Goal: Task Accomplishment & Management: Use online tool/utility

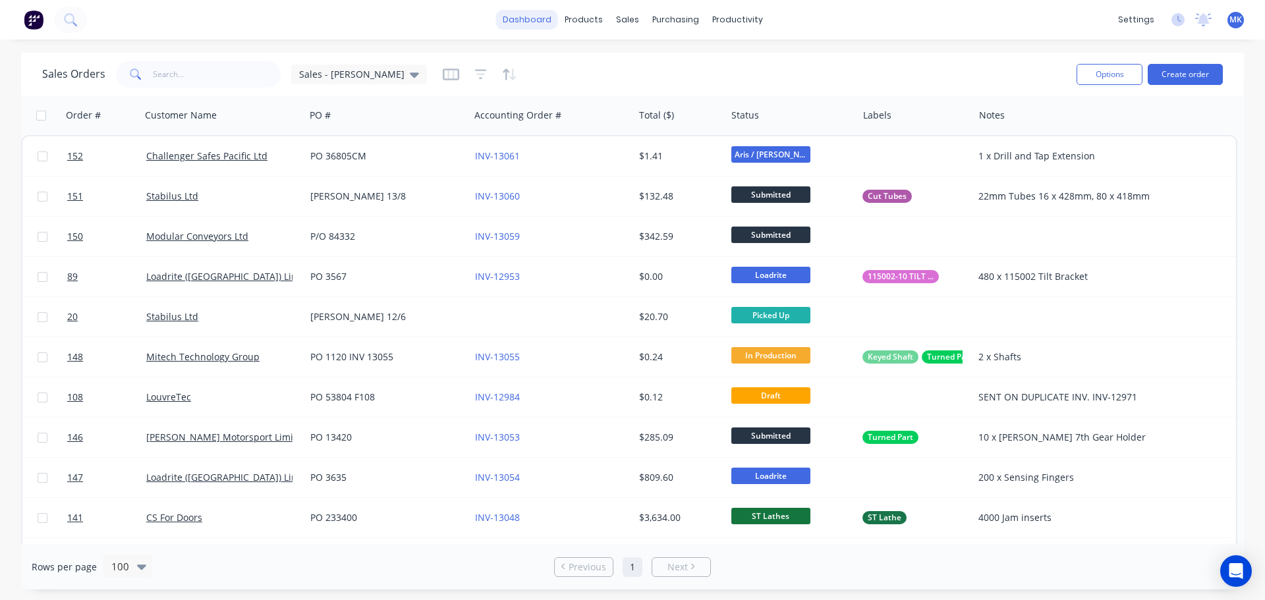
click at [532, 26] on link "dashboard" at bounding box center [527, 20] width 62 height 20
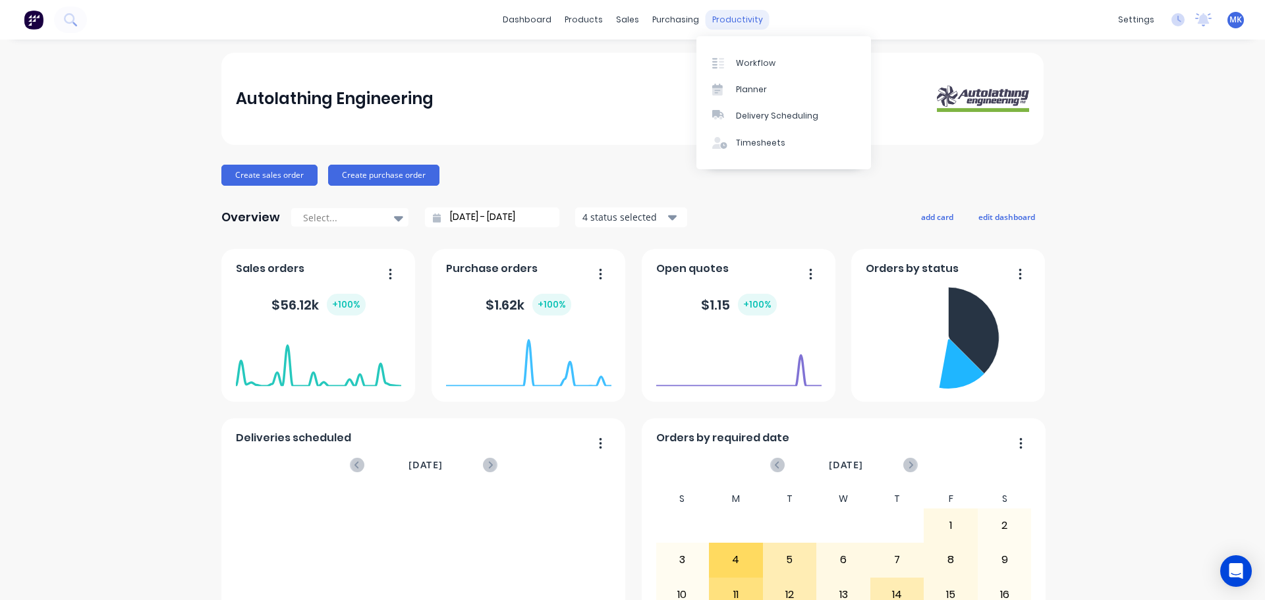
click at [726, 18] on div "productivity" at bounding box center [738, 20] width 64 height 20
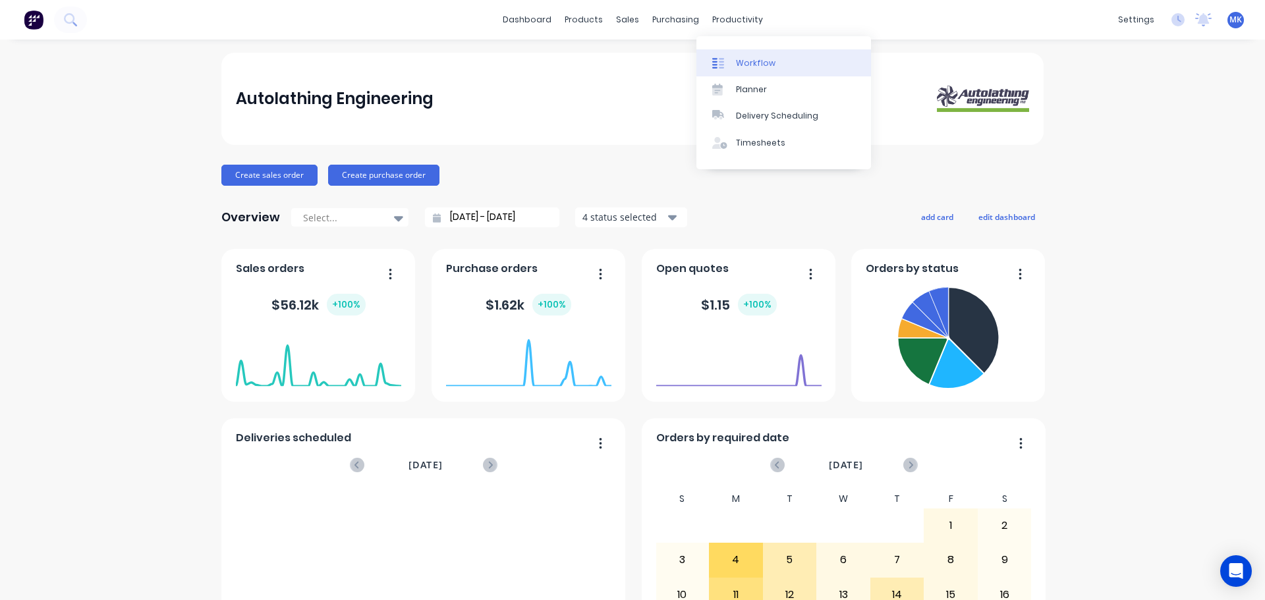
click at [732, 58] on link "Workflow" at bounding box center [784, 62] width 175 height 26
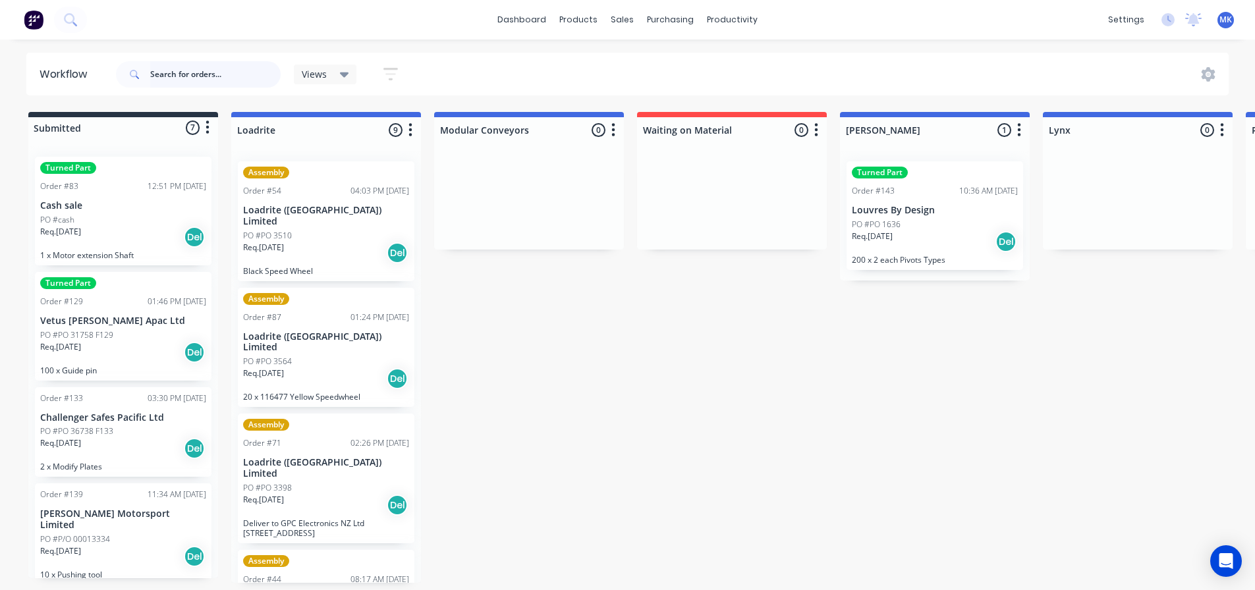
click at [179, 79] on input "text" at bounding box center [215, 74] width 130 height 26
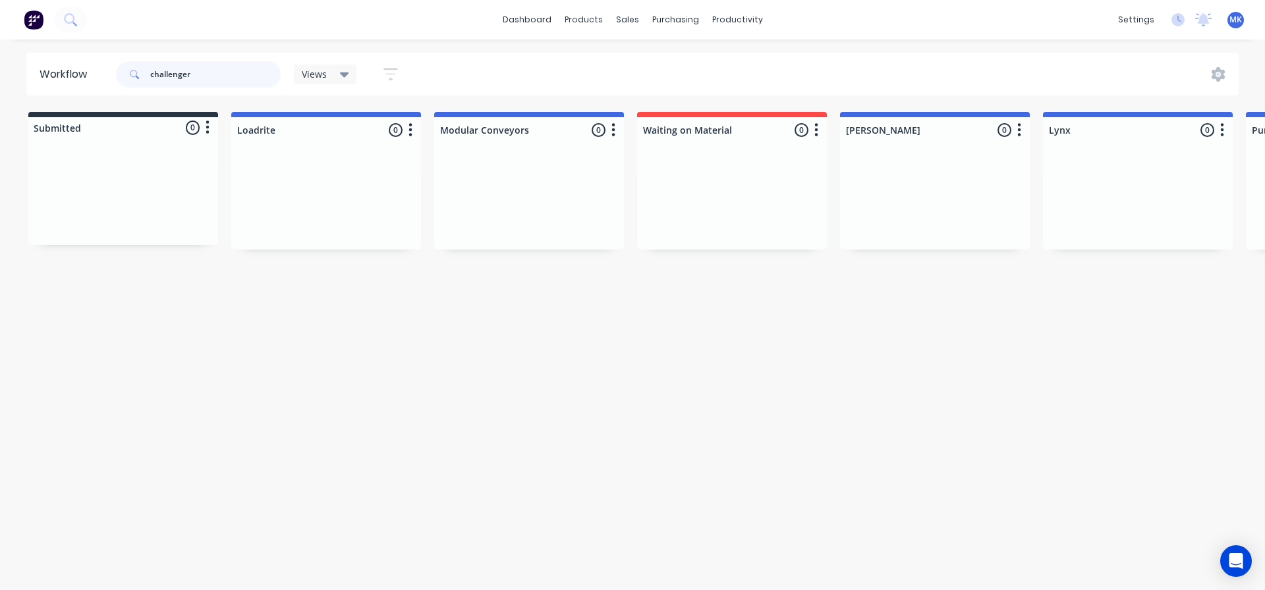
type input "challenger"
click at [98, 212] on div "Req. [DATE] Del" at bounding box center [123, 219] width 166 height 22
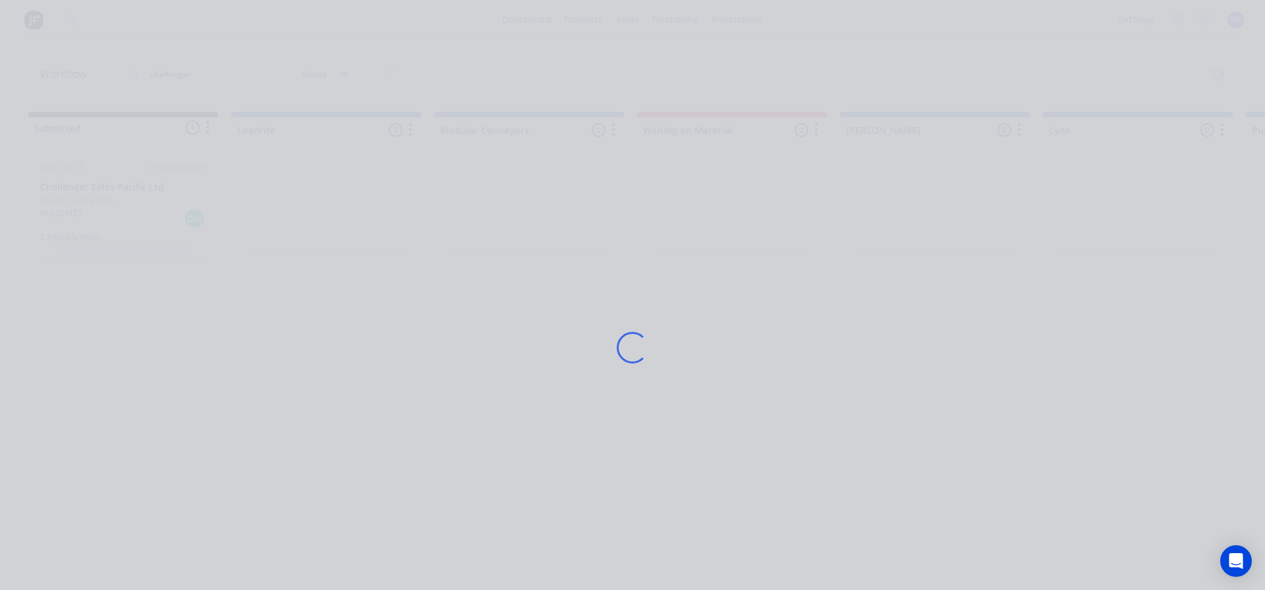
click at [98, 212] on div "Loading..." at bounding box center [632, 295] width 1265 height 590
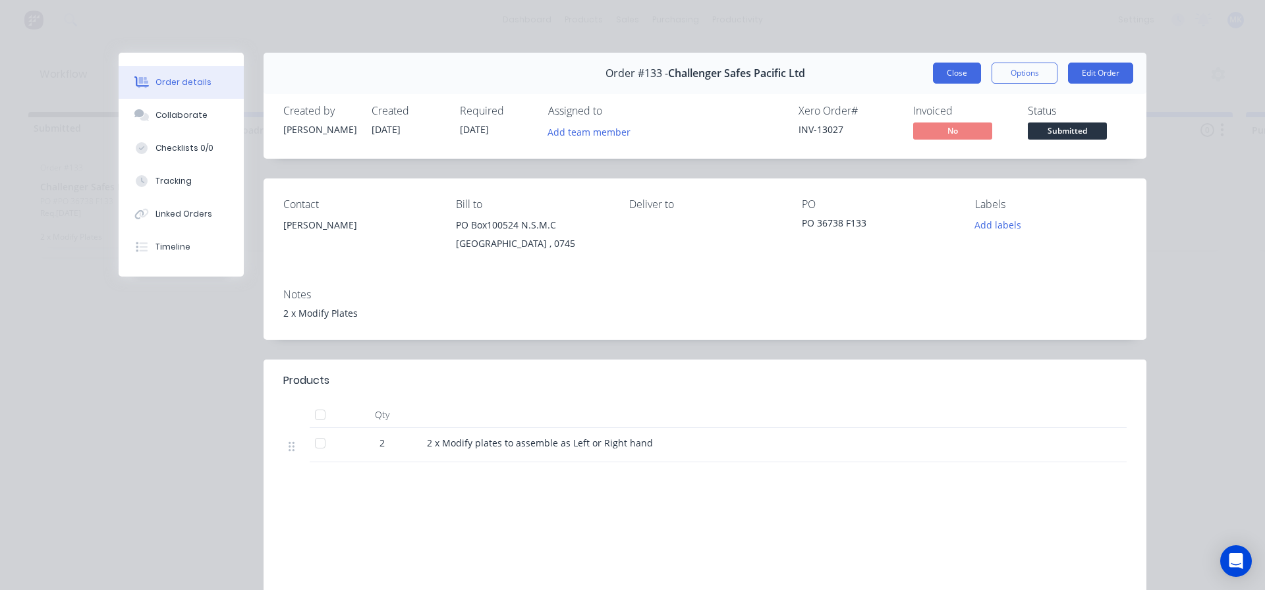
click at [955, 75] on button "Close" at bounding box center [957, 73] width 48 height 21
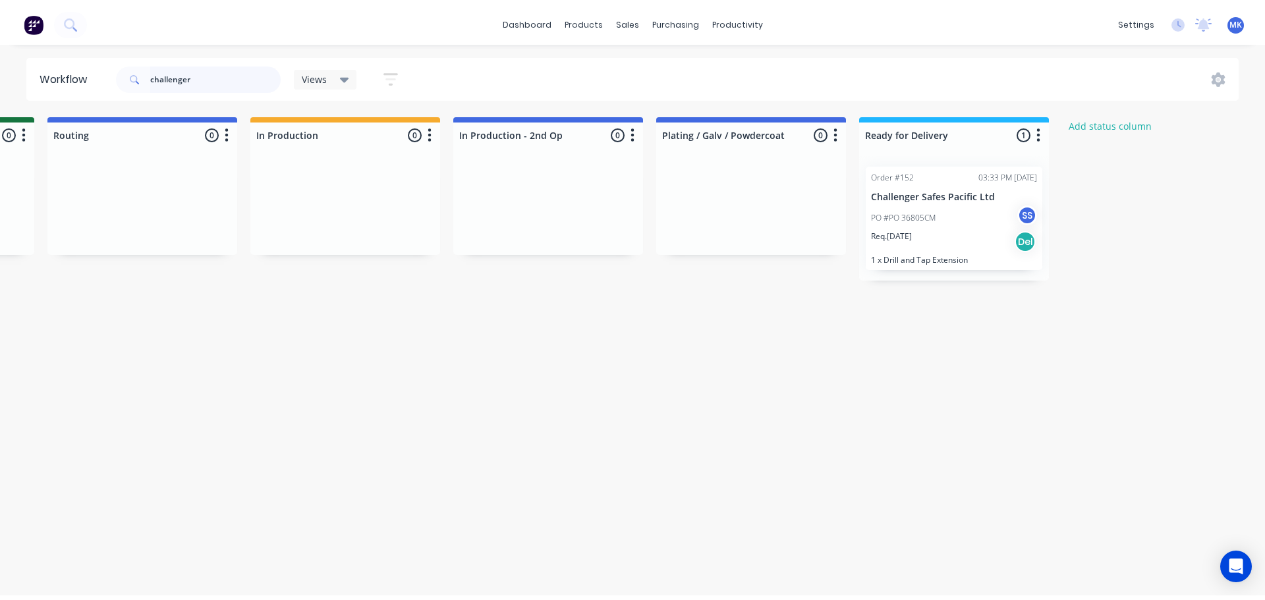
scroll to position [0, 1888]
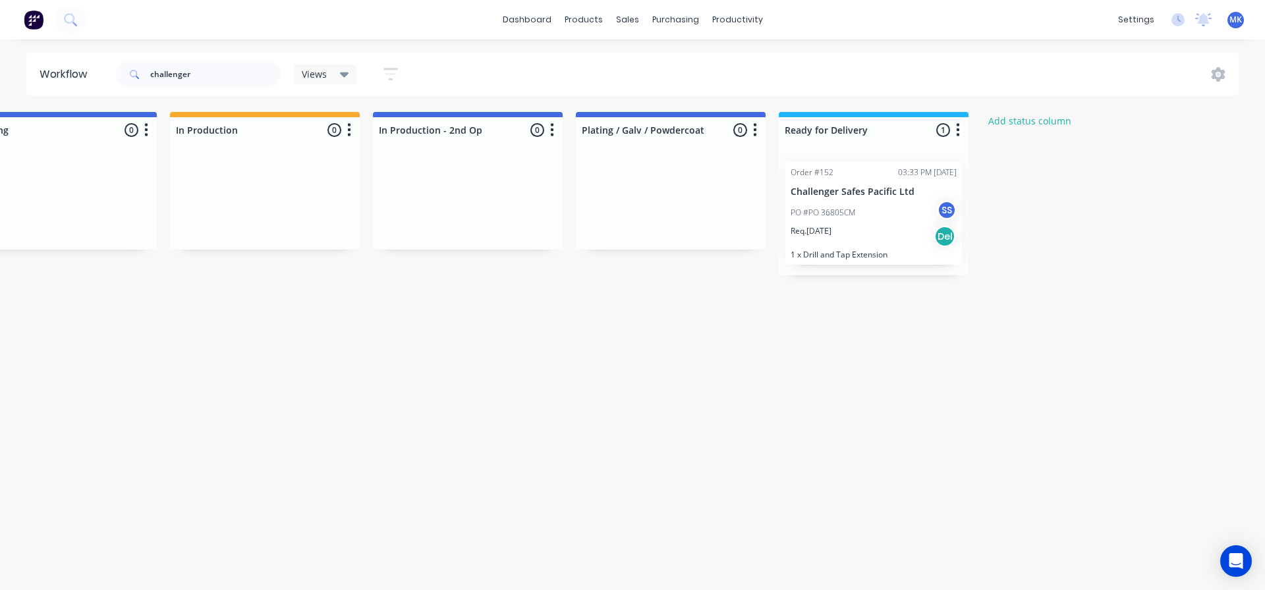
click at [878, 241] on div "Req. [DATE] Del" at bounding box center [874, 236] width 166 height 22
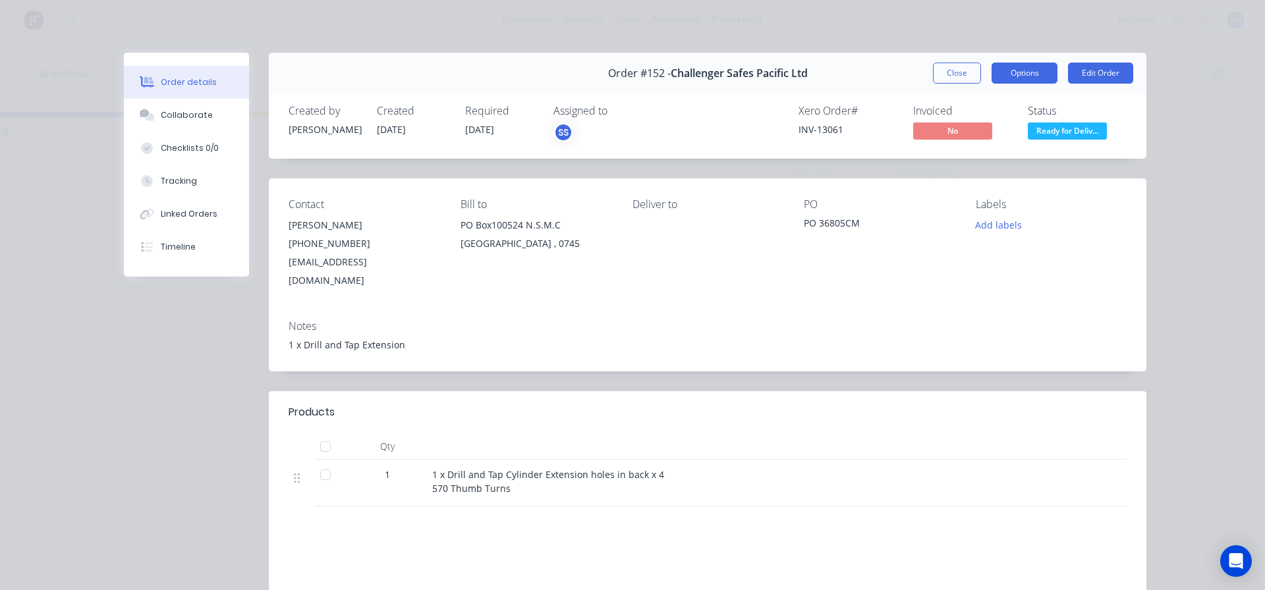
click at [1015, 70] on button "Options" at bounding box center [1025, 73] width 66 height 21
click at [168, 177] on div "Tracking" at bounding box center [179, 181] width 36 height 12
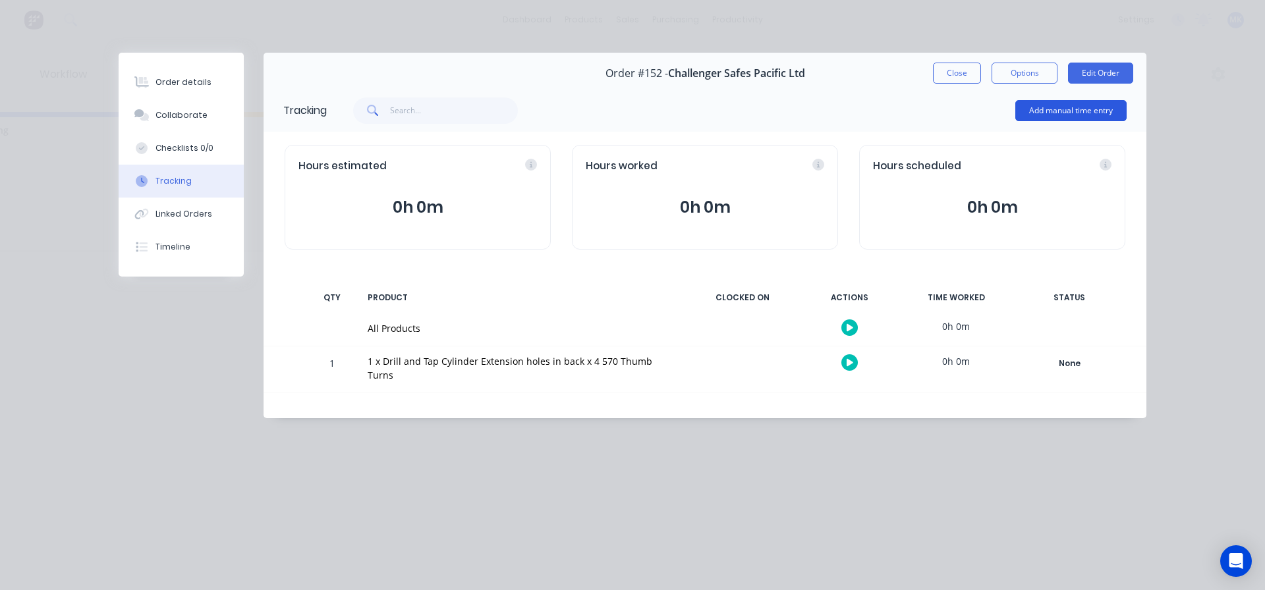
click at [1043, 115] on button "Add manual time entry" at bounding box center [1071, 110] width 111 height 21
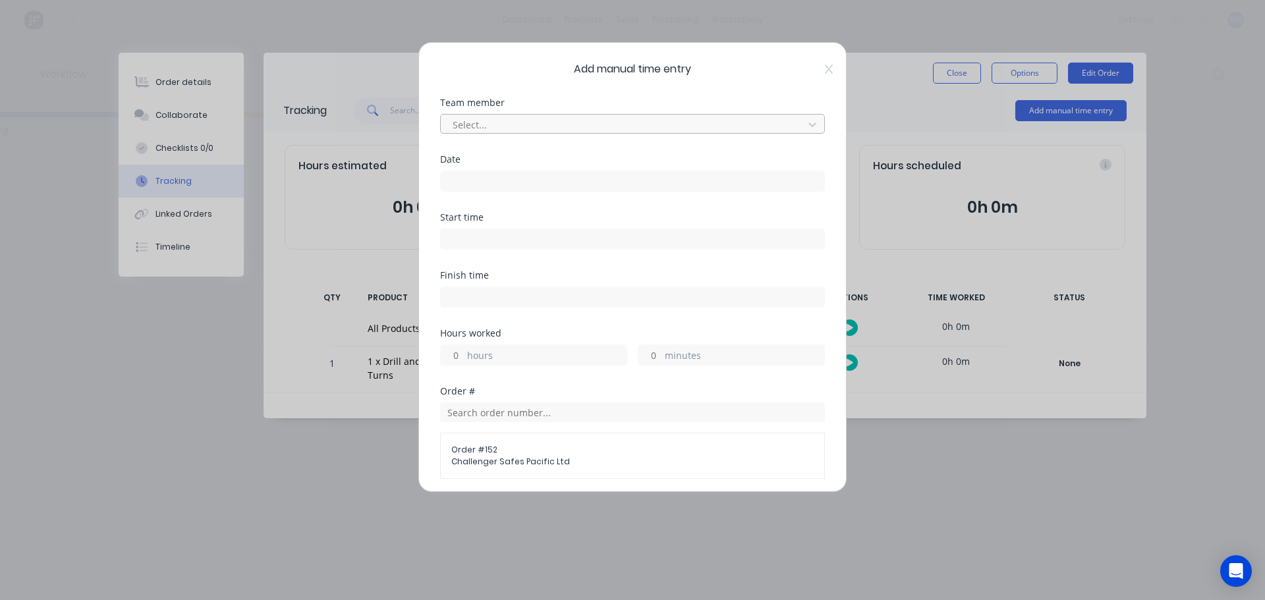
click at [560, 127] on div at bounding box center [623, 125] width 345 height 16
click at [801, 124] on div at bounding box center [813, 124] width 24 height 21
click at [806, 124] on icon at bounding box center [812, 124] width 13 height 13
click at [806, 125] on icon at bounding box center [812, 124] width 13 height 13
click at [806, 121] on icon at bounding box center [812, 124] width 13 height 13
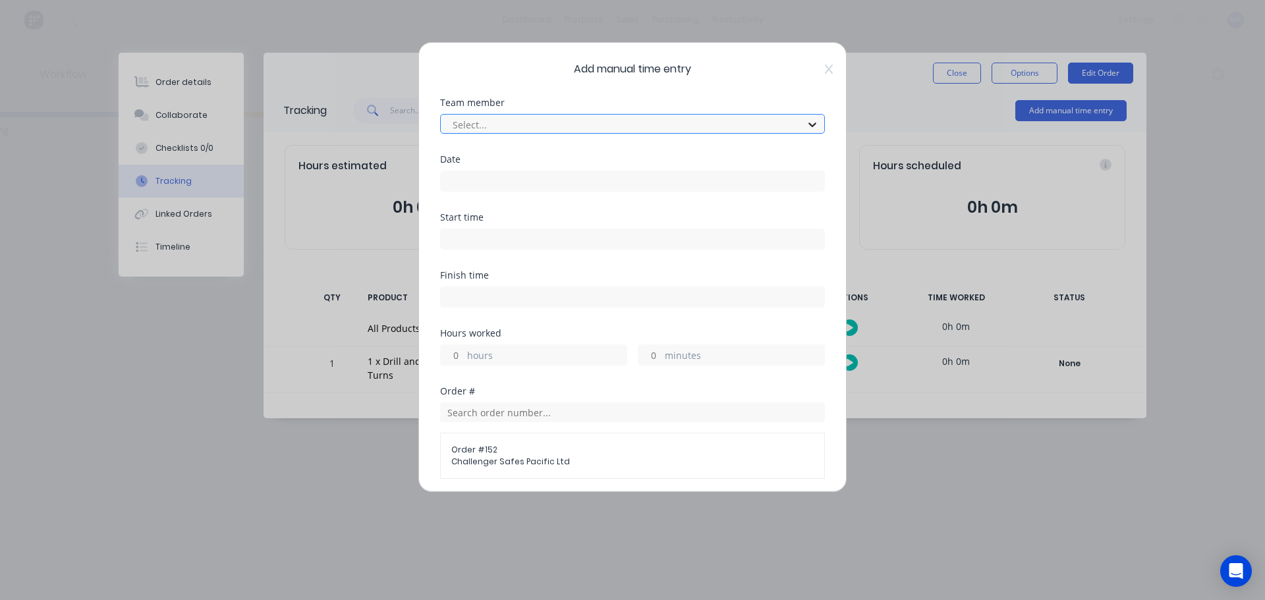
click at [806, 121] on icon at bounding box center [812, 124] width 13 height 13
click at [784, 174] on input at bounding box center [633, 181] width 384 height 20
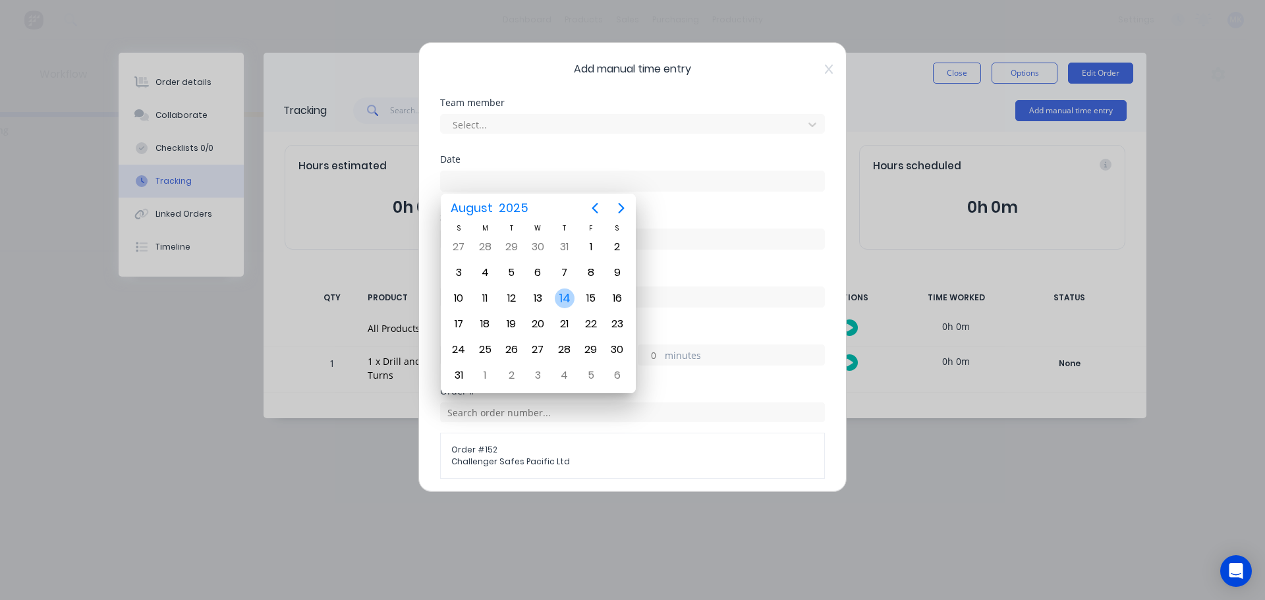
click at [575, 298] on div "14" at bounding box center [565, 298] width 26 height 25
type input "[DATE]"
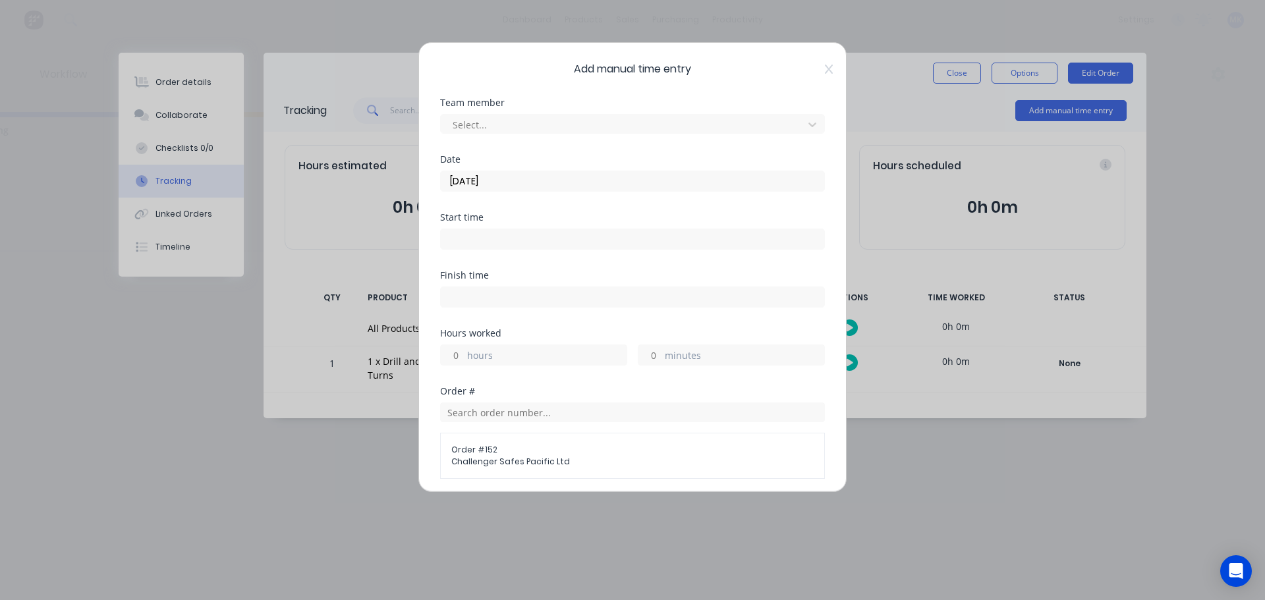
click at [513, 238] on input at bounding box center [633, 239] width 384 height 20
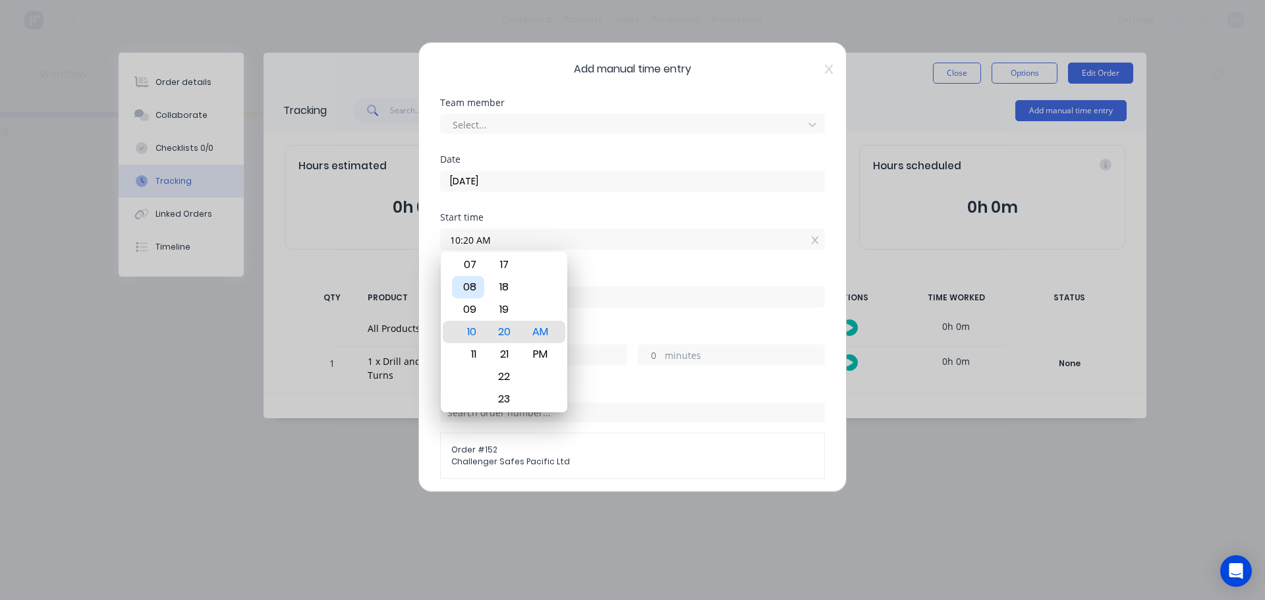
click at [471, 282] on div "08" at bounding box center [468, 287] width 32 height 22
click at [468, 330] on div "08" at bounding box center [468, 332] width 32 height 22
click at [508, 337] on div "00" at bounding box center [504, 332] width 32 height 22
click at [507, 329] on div "00" at bounding box center [504, 332] width 32 height 22
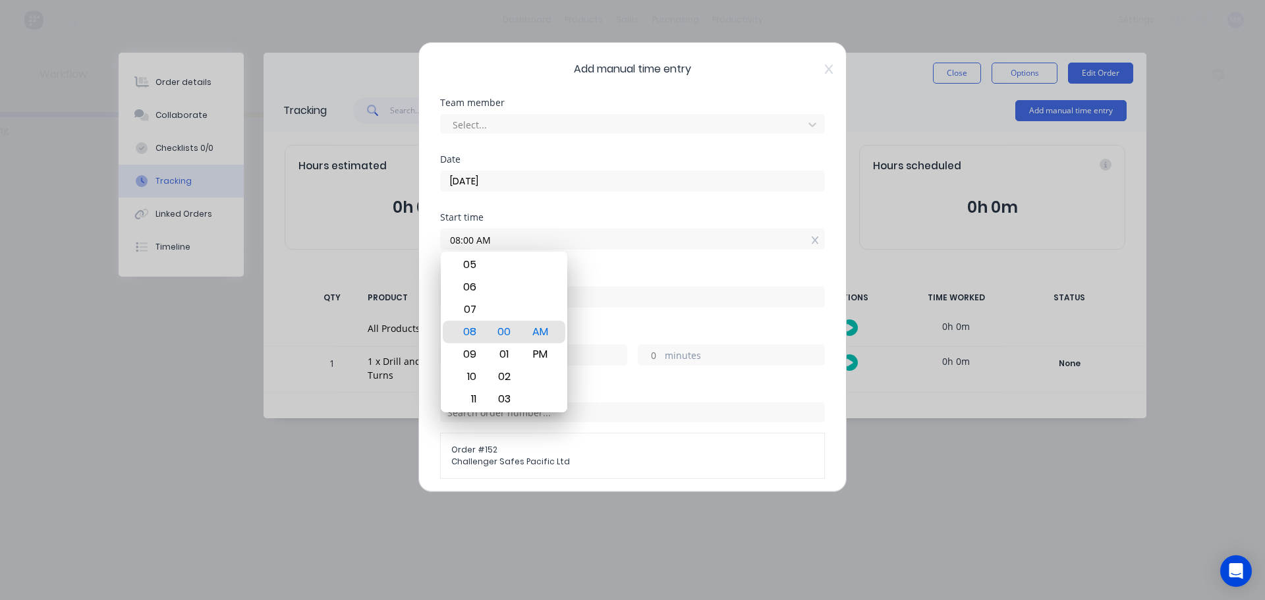
click at [608, 215] on div "Start time" at bounding box center [632, 217] width 385 height 9
click at [726, 275] on div "Finish time" at bounding box center [632, 275] width 385 height 9
click at [776, 261] on div "Start time 08:00 AM" at bounding box center [632, 242] width 385 height 58
click at [542, 332] on div "AM" at bounding box center [541, 332] width 32 height 22
click at [716, 262] on div "Start time 08:00 AM" at bounding box center [632, 242] width 385 height 58
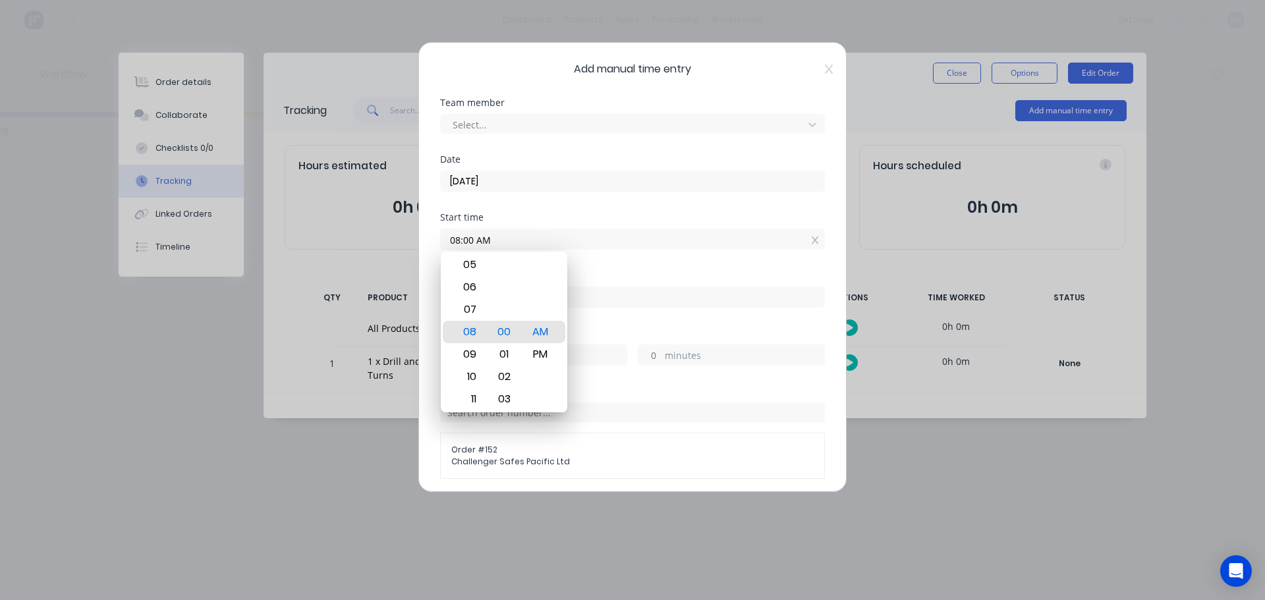
drag, startPoint x: 716, startPoint y: 262, endPoint x: 692, endPoint y: 274, distance: 27.4
click at [692, 274] on div "Finish time" at bounding box center [632, 275] width 385 height 9
click at [790, 245] on input "08:00 AM" at bounding box center [633, 239] width 384 height 20
click at [812, 241] on icon at bounding box center [815, 240] width 7 height 9
click at [469, 239] on input "10:20 AM" at bounding box center [633, 239] width 384 height 20
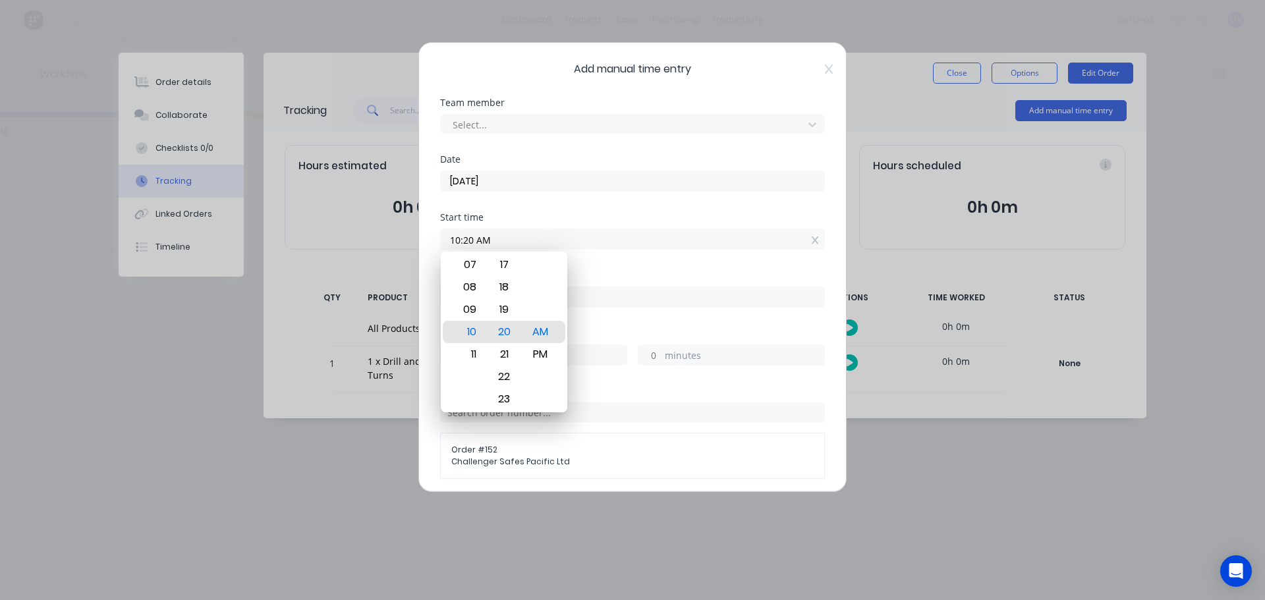
click at [452, 242] on input "10:20 AM" at bounding box center [633, 239] width 384 height 20
click at [452, 241] on input "10:20 AM" at bounding box center [633, 239] width 384 height 20
click at [452, 240] on input "10:20 AM" at bounding box center [633, 239] width 384 height 20
type input "08:00 AM"
click at [567, 219] on div "Start time" at bounding box center [632, 217] width 385 height 9
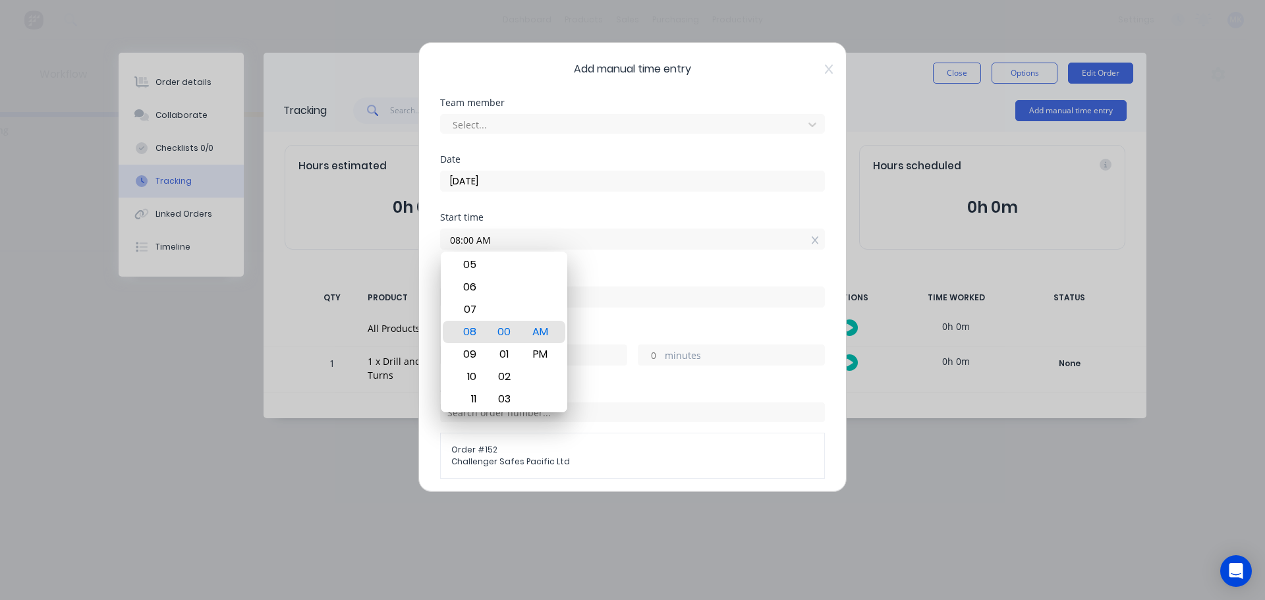
click at [687, 329] on div "Hours worked" at bounding box center [632, 333] width 385 height 9
click at [693, 297] on input at bounding box center [633, 297] width 384 height 20
type input "10:20 AM"
type input "2"
type input "20"
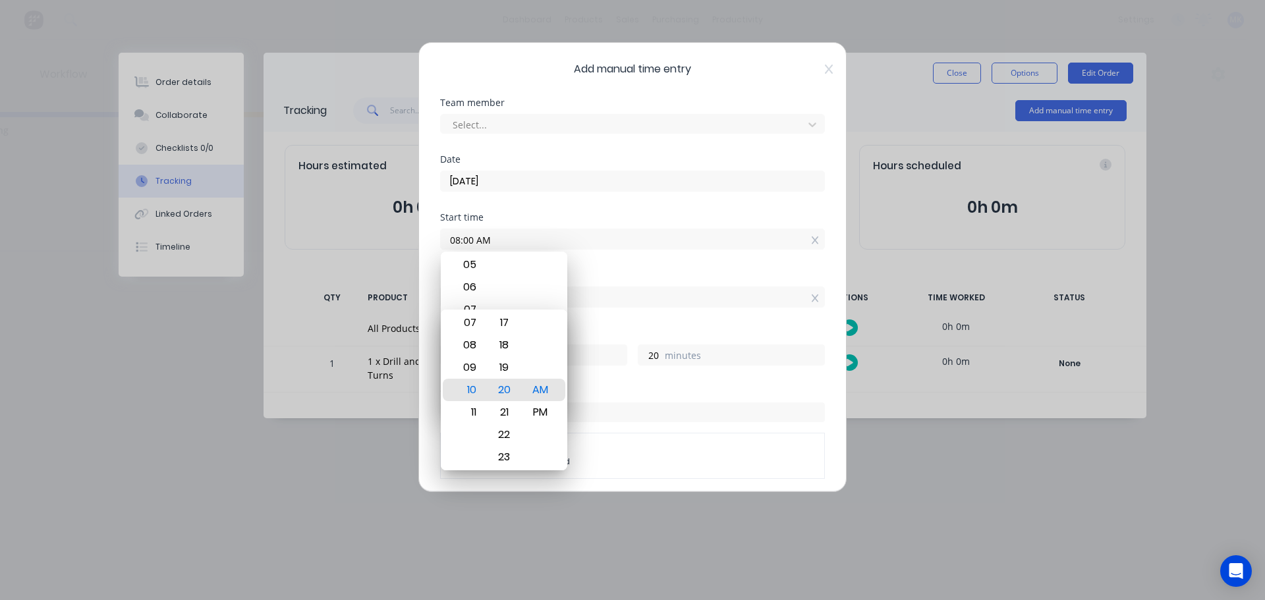
click at [699, 271] on div "Finish time" at bounding box center [632, 275] width 385 height 9
click at [722, 329] on div "Hours worked" at bounding box center [632, 333] width 385 height 9
click at [474, 391] on div "10" at bounding box center [468, 390] width 32 height 22
click at [502, 385] on div "20" at bounding box center [504, 390] width 32 height 22
type input "10:17 AM"
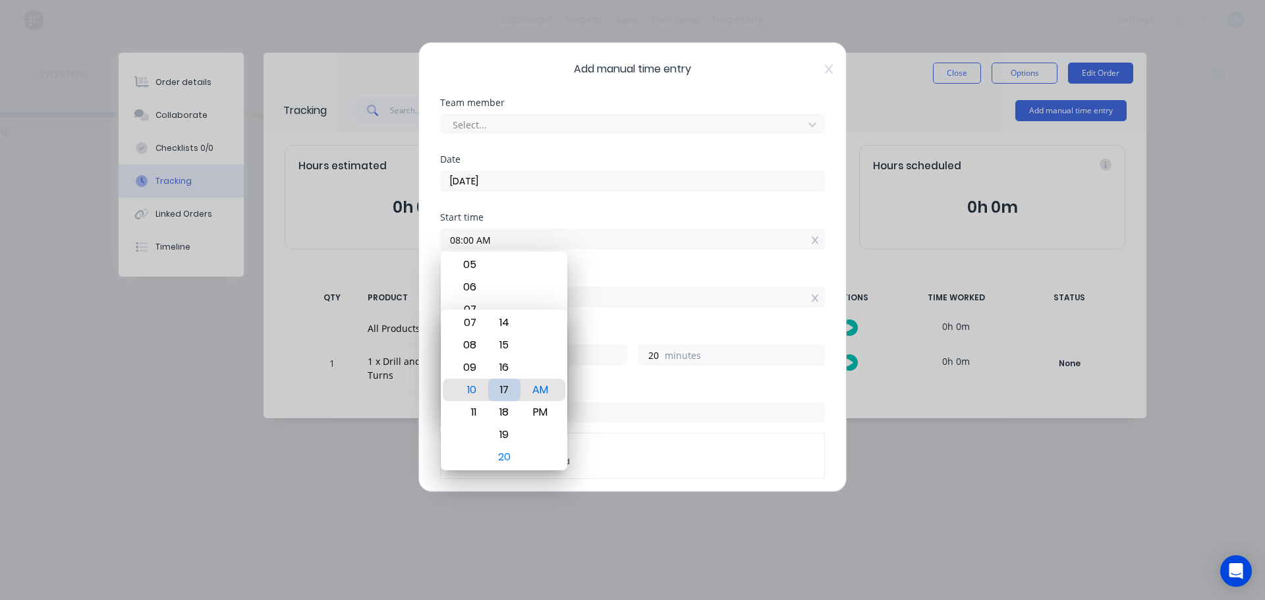
type input "17"
type input "10:11 AM"
type input "11"
type input "10:06 AM"
type input "6"
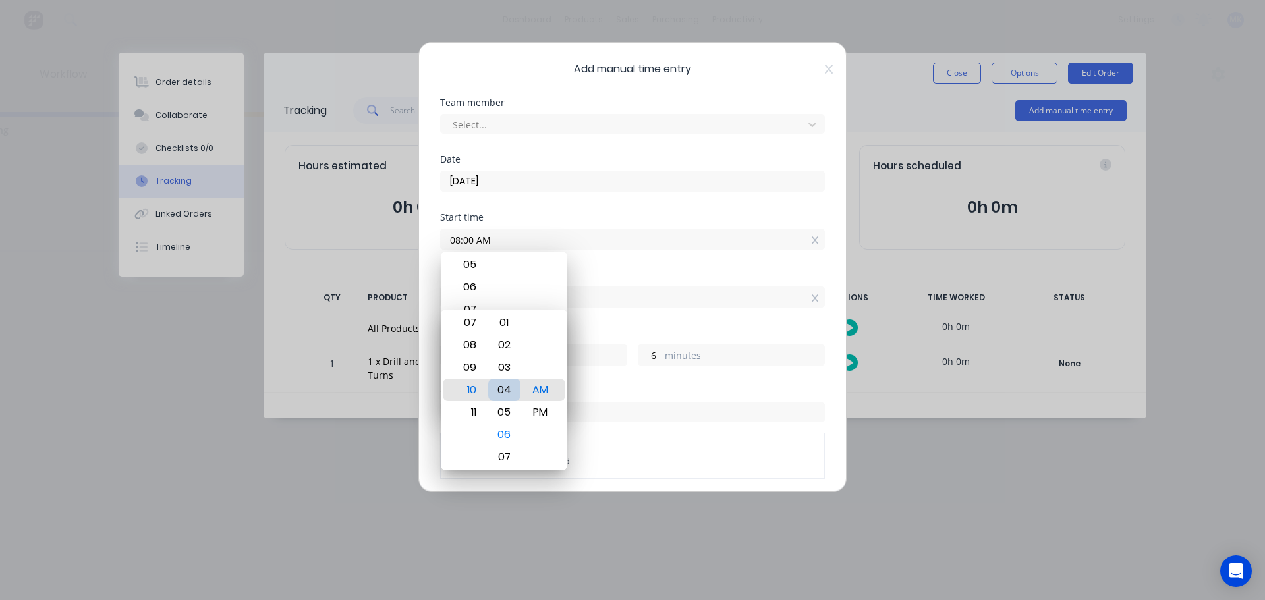
type input "10:04 AM"
type input "4"
type input "10:02 AM"
type input "2"
type input "07:02 AM"
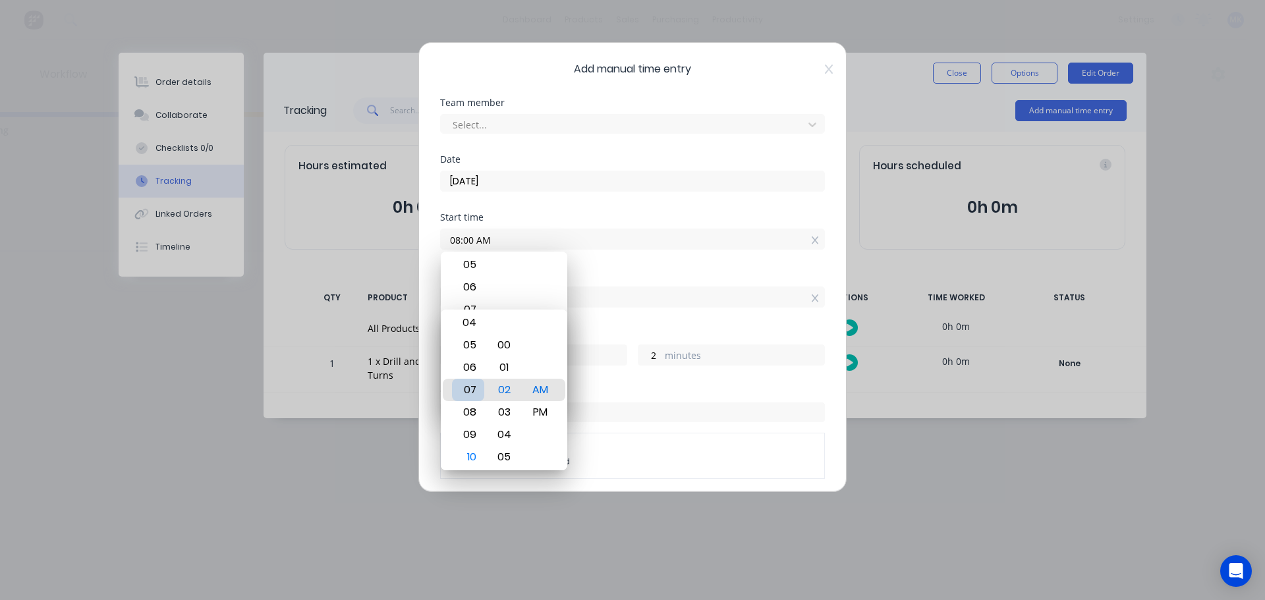
type input "0"
type input "-58"
type input "07:01 AM"
type input "-59"
type input "08:01 AM"
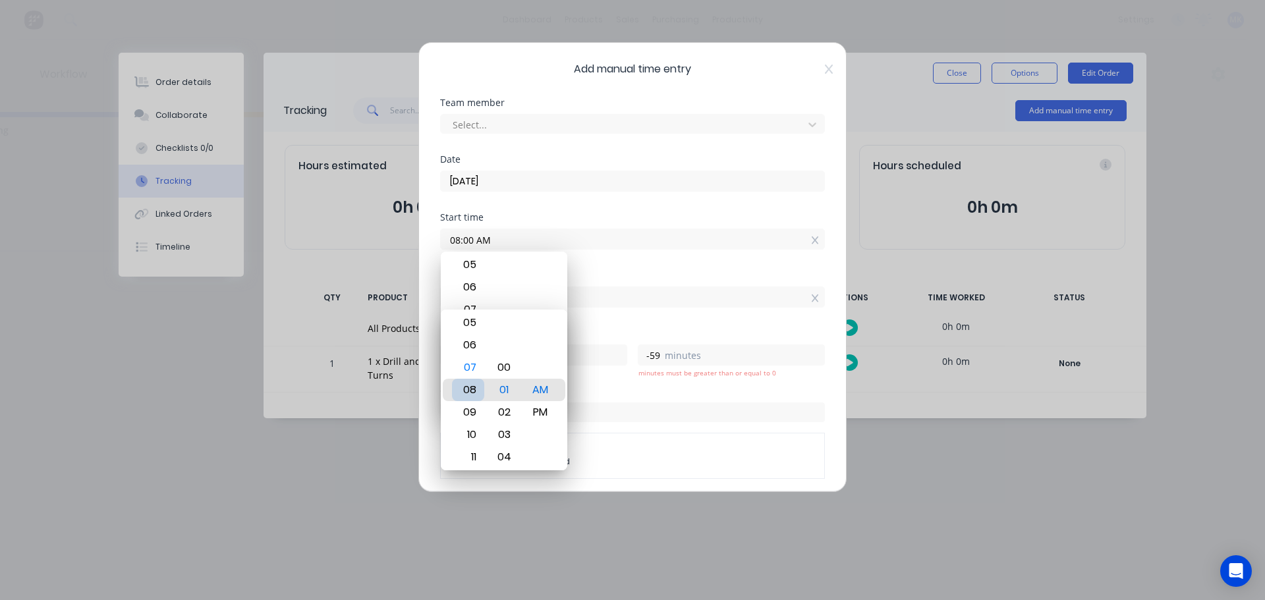
type input "1"
type input "09:01 AM"
type input "1"
type input "10:01 AM"
type input "2"
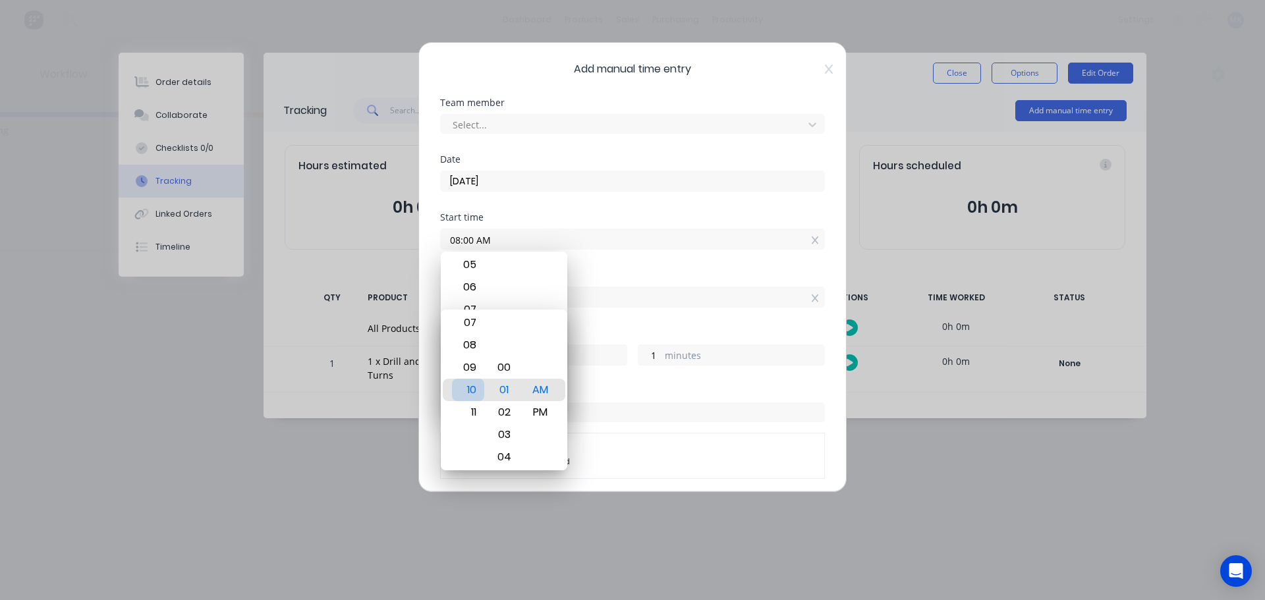
click at [472, 388] on div "10" at bounding box center [468, 390] width 32 height 22
click at [625, 393] on div "Order #" at bounding box center [632, 391] width 385 height 9
click at [620, 384] on div "Hours worked 2 hours 1 minutes" at bounding box center [632, 358] width 385 height 58
click at [743, 312] on div "Finish time 10:01 AM" at bounding box center [632, 300] width 385 height 58
click at [637, 322] on div "Finish time 10:01 AM" at bounding box center [632, 300] width 385 height 58
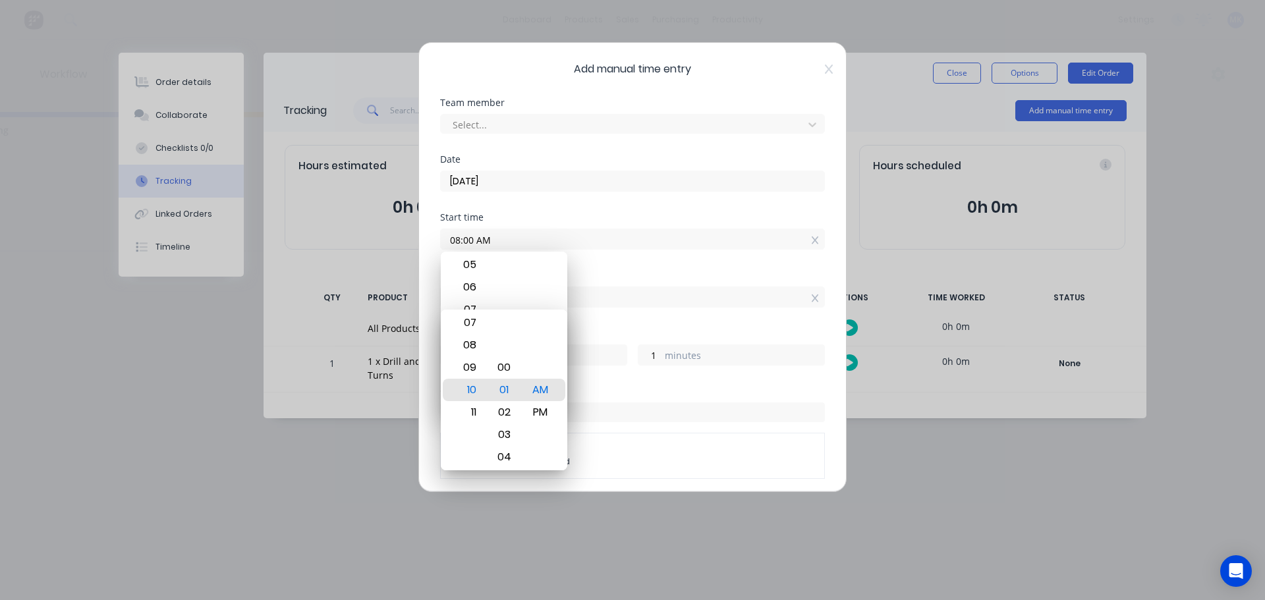
click at [625, 389] on div "Order #" at bounding box center [632, 391] width 385 height 9
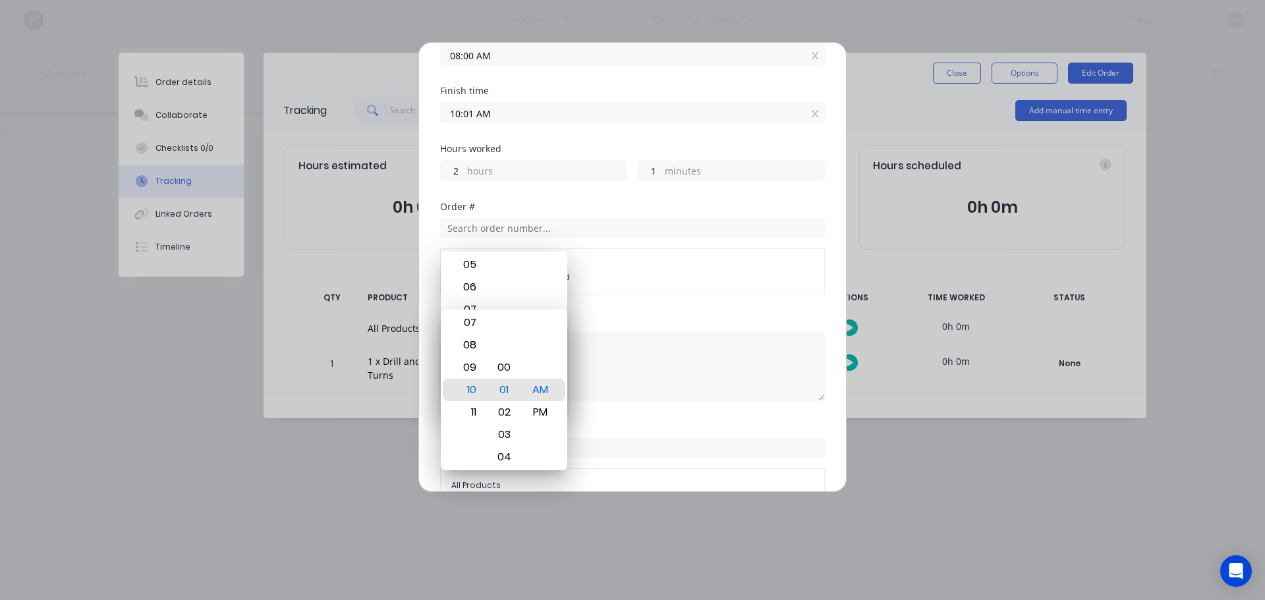
scroll to position [211, 0]
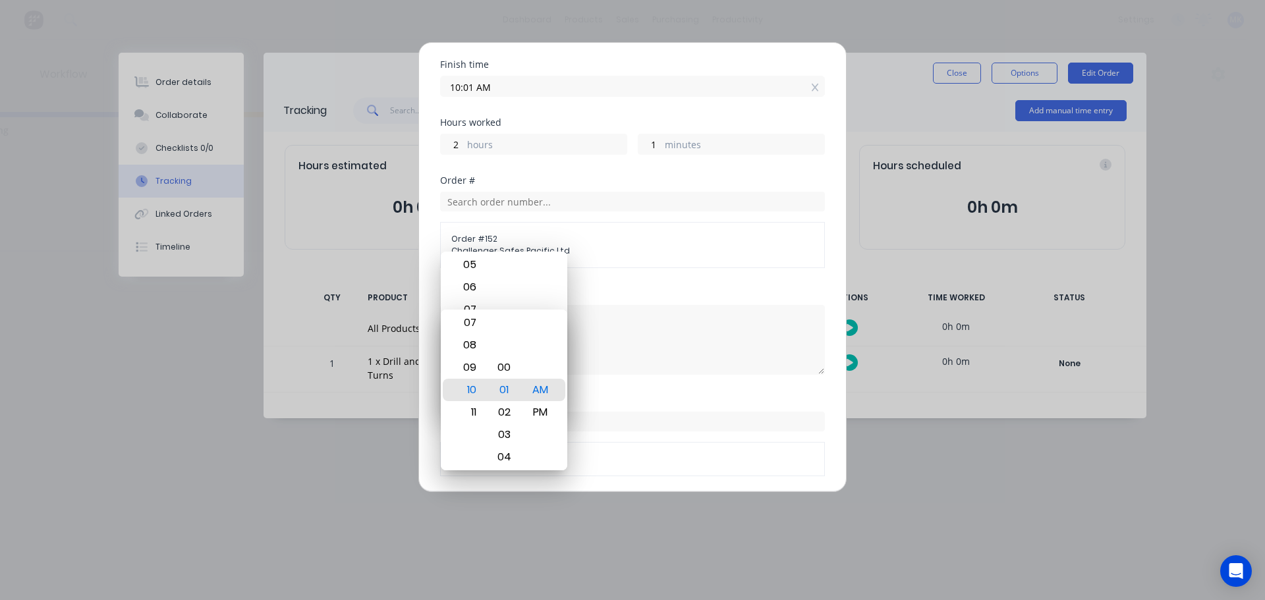
click at [836, 480] on div "Add manual time entry Team member Select... Date [DATE] Start time 08:00 AM Fin…" at bounding box center [632, 267] width 428 height 450
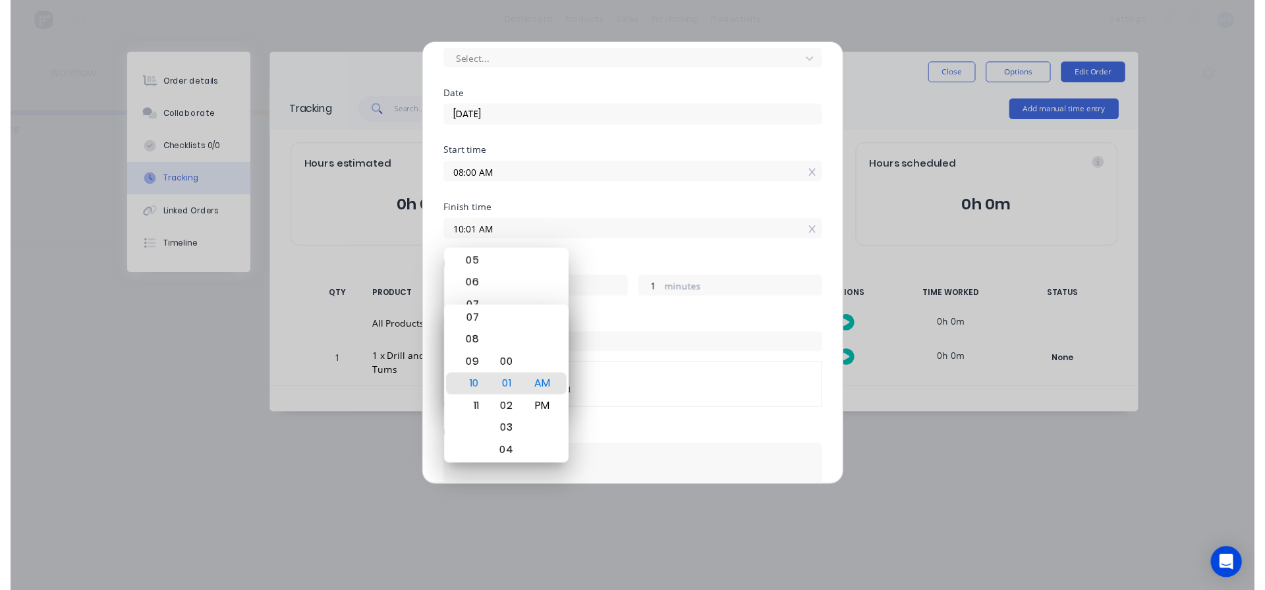
scroll to position [0, 0]
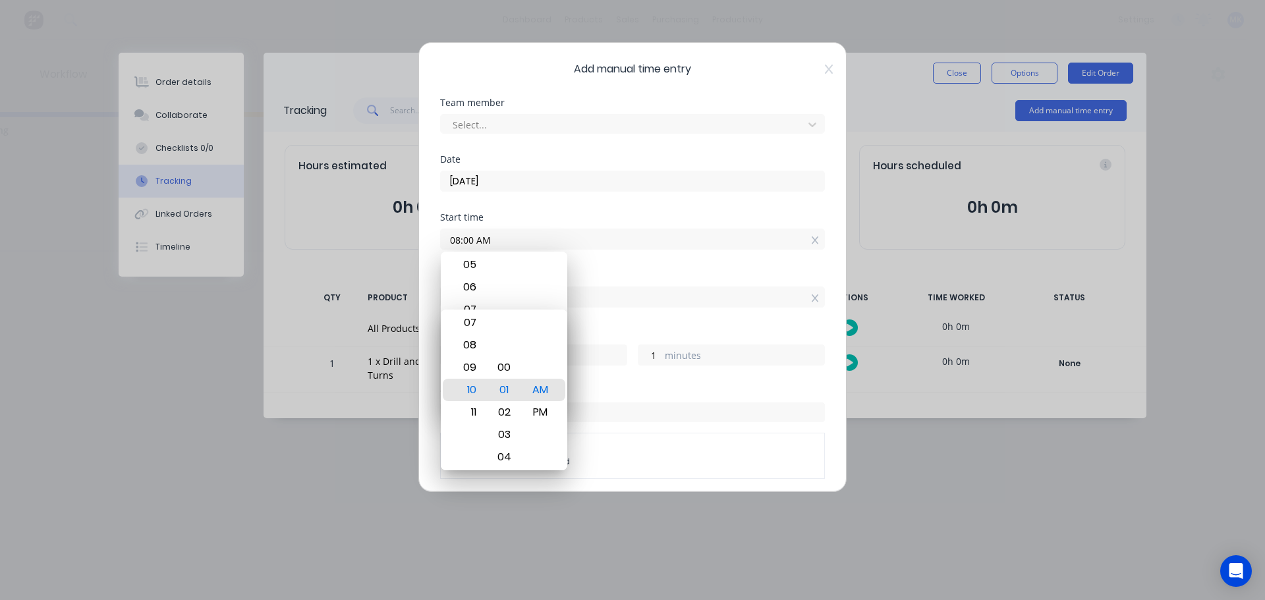
click at [714, 69] on span "Add manual time entry" at bounding box center [632, 69] width 385 height 16
click at [823, 69] on div "Add manual time entry Team member Select... Date [DATE] Start time 08:00 AM Fin…" at bounding box center [632, 267] width 428 height 450
click at [825, 68] on icon at bounding box center [829, 69] width 8 height 9
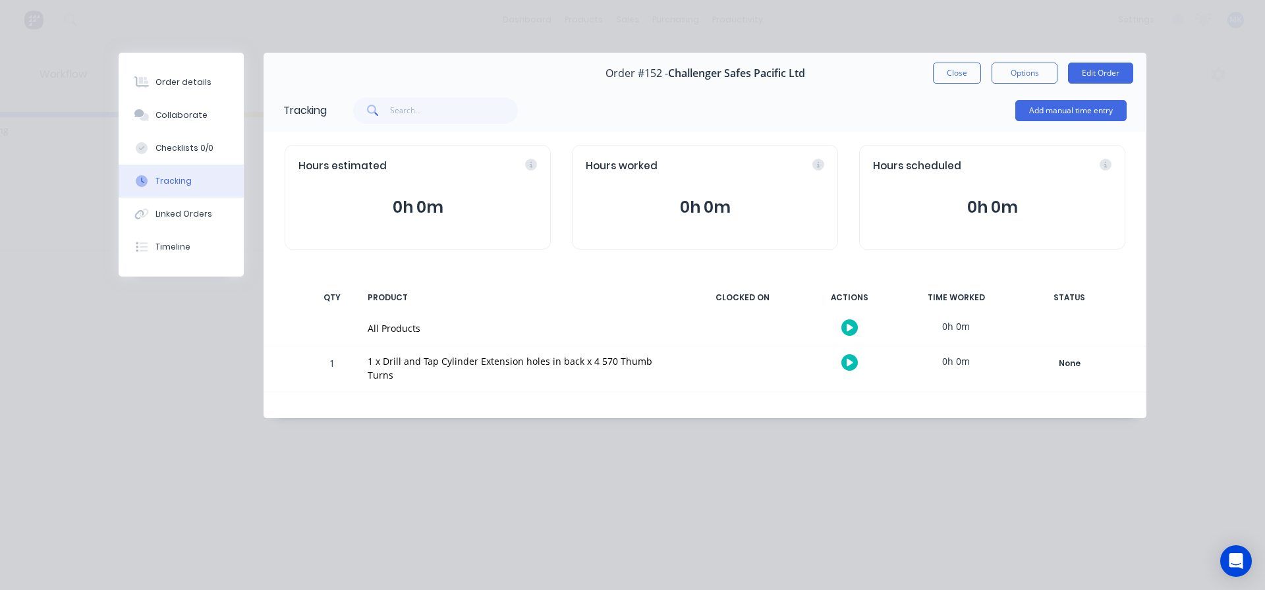
click at [844, 366] on button "button" at bounding box center [850, 363] width 16 height 16
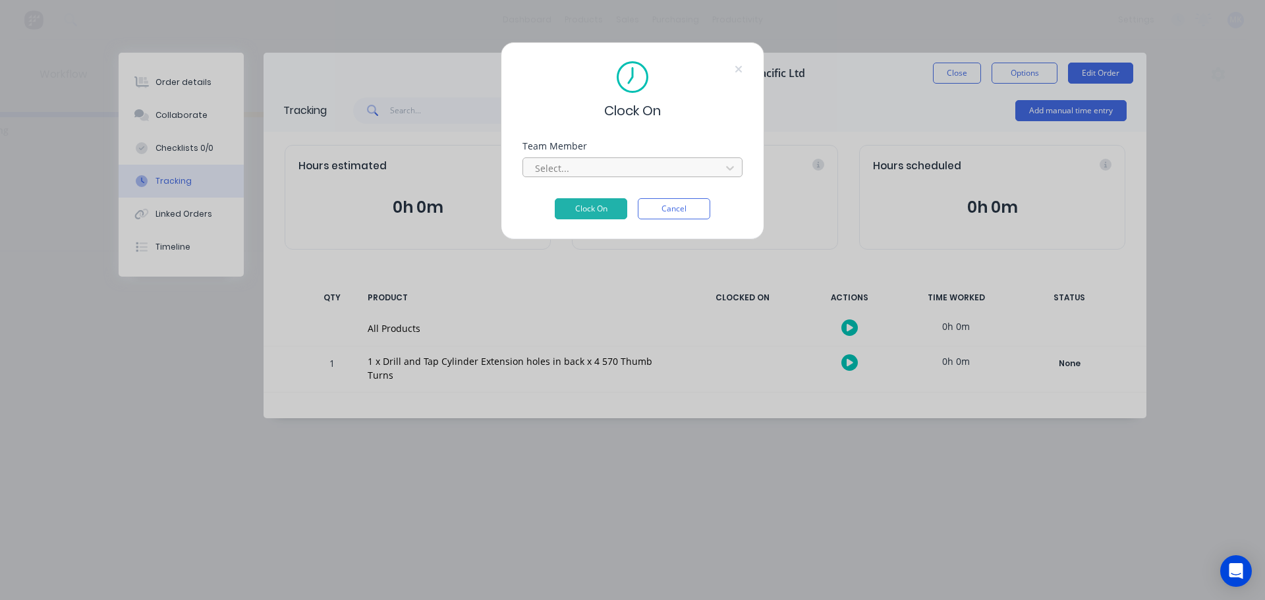
click at [622, 170] on div at bounding box center [624, 168] width 181 height 16
click at [726, 167] on icon at bounding box center [730, 167] width 13 height 13
click at [681, 210] on button "Cancel" at bounding box center [674, 208] width 72 height 21
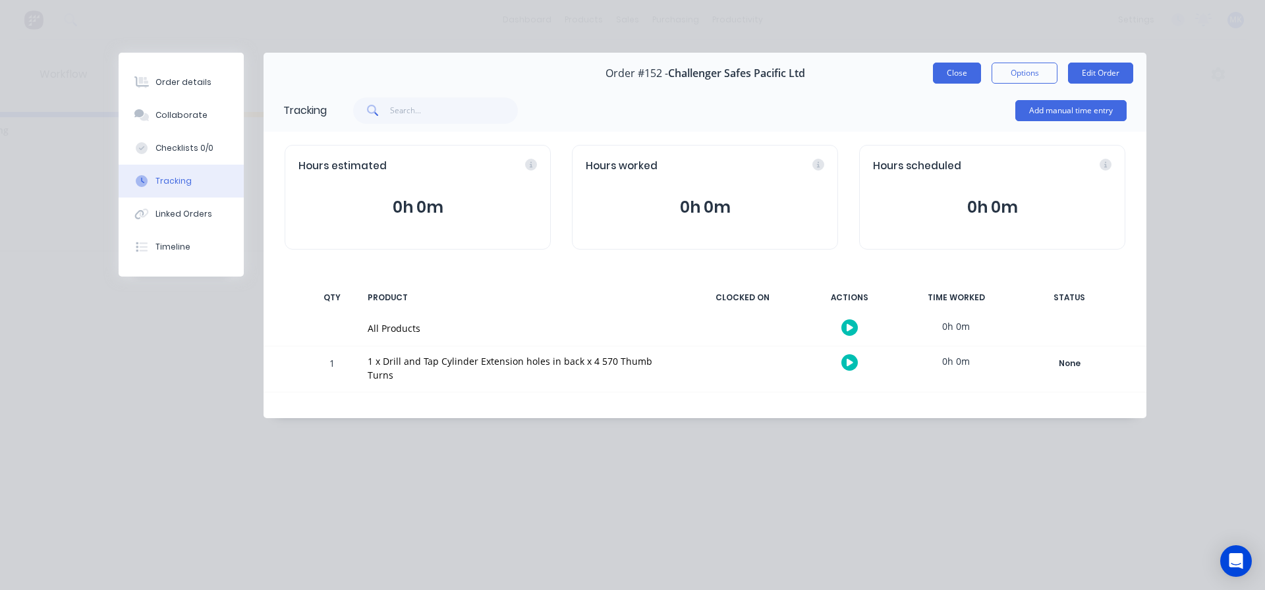
click at [958, 74] on button "Close" at bounding box center [957, 73] width 48 height 21
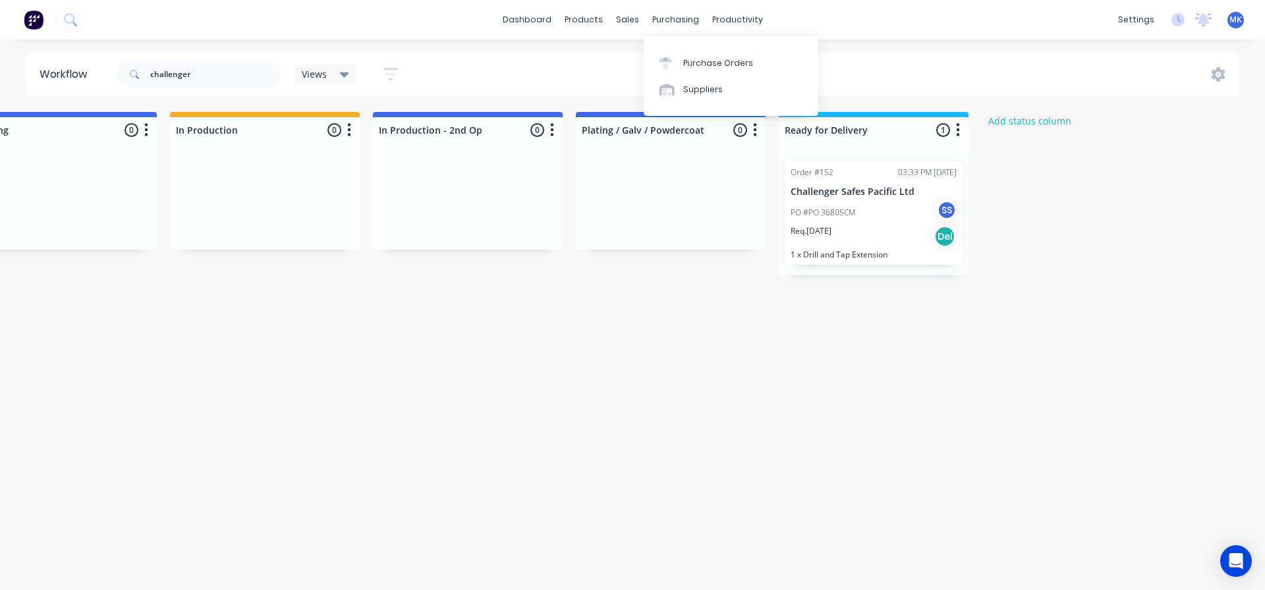
click at [697, 64] on div "Purchase Orders" at bounding box center [718, 63] width 70 height 12
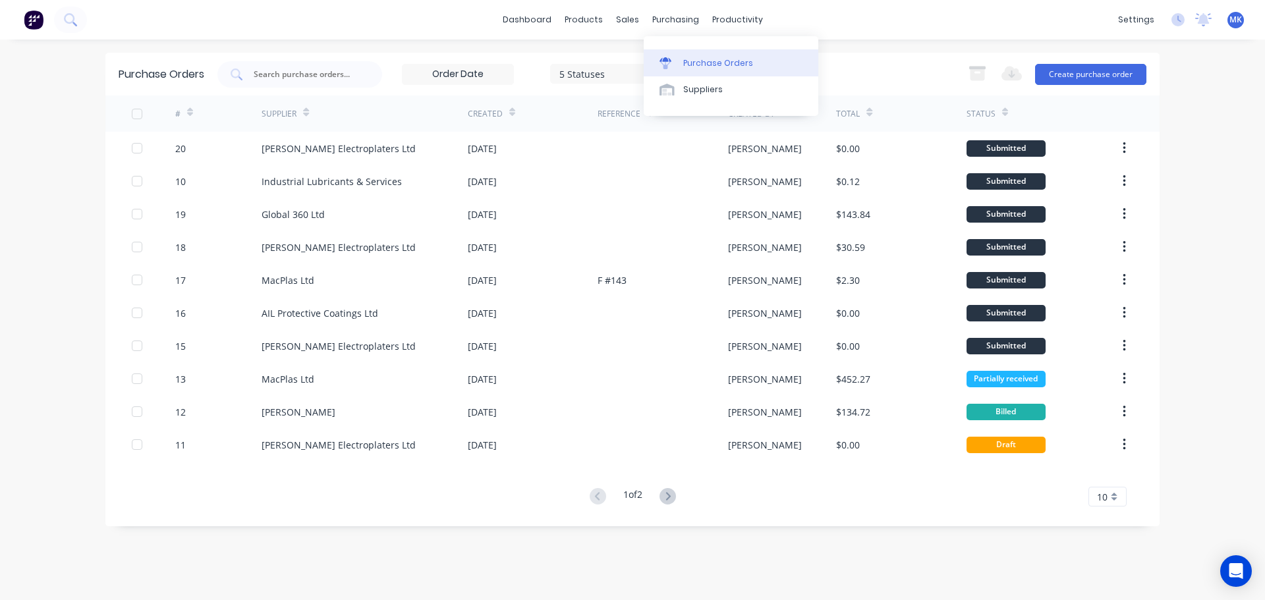
click at [702, 63] on div "Purchase Orders" at bounding box center [718, 63] width 70 height 12
click at [1112, 504] on div "10" at bounding box center [1108, 497] width 38 height 20
click at [1110, 470] on div "35" at bounding box center [1107, 474] width 37 height 23
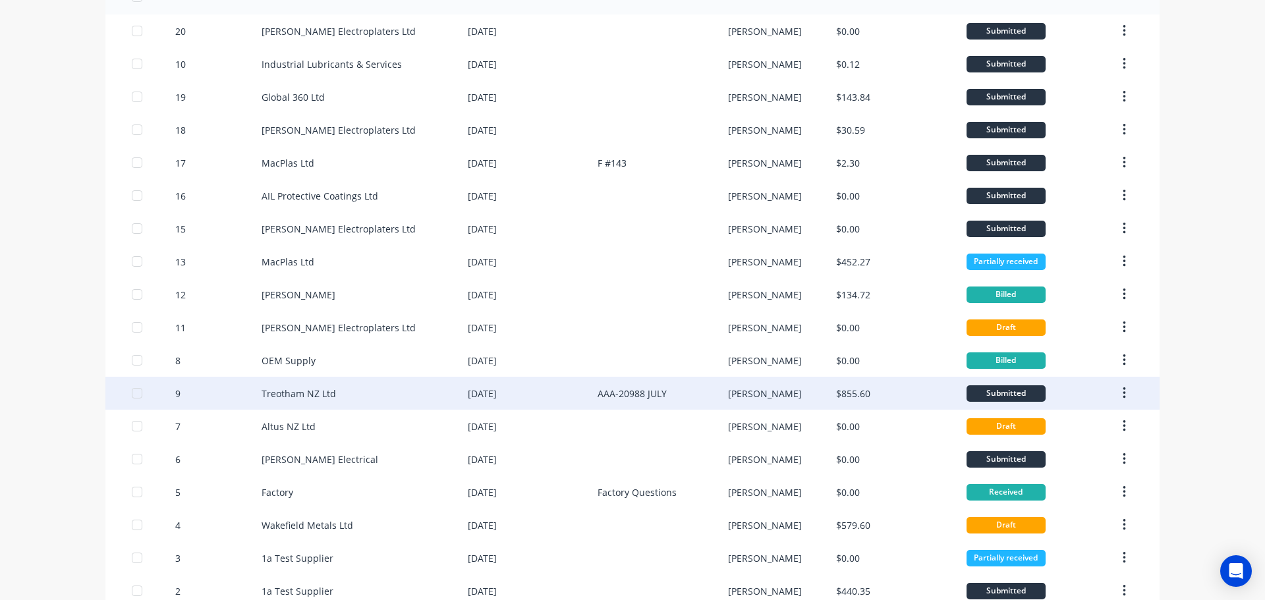
scroll to position [132, 0]
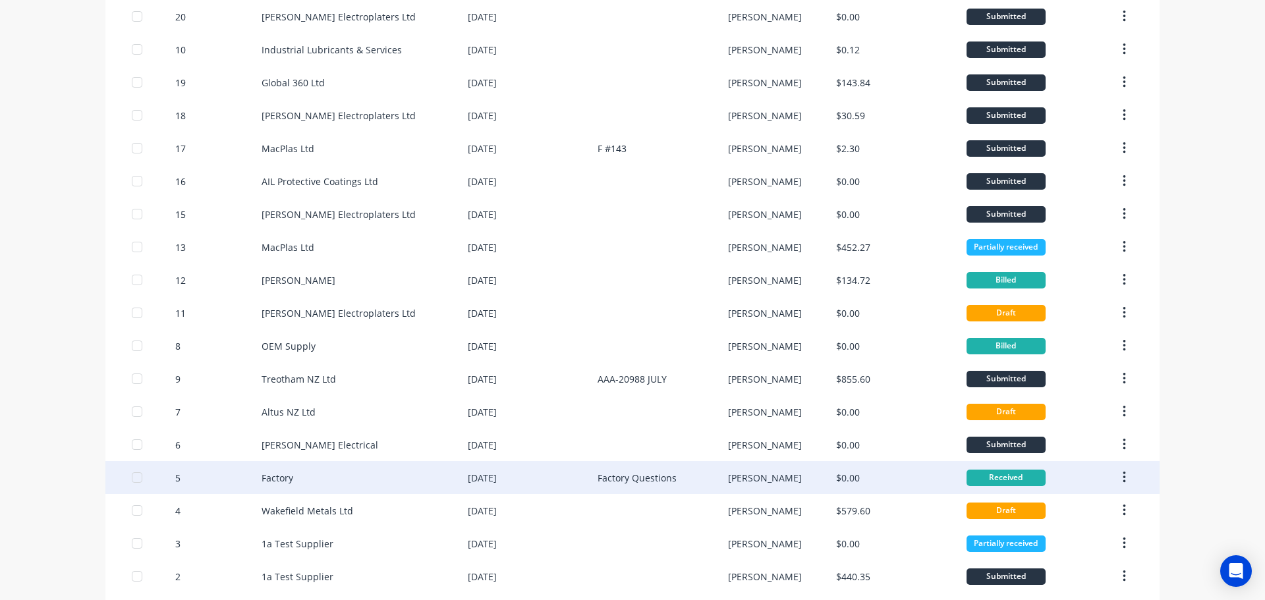
click at [299, 481] on div "Factory" at bounding box center [365, 477] width 206 height 33
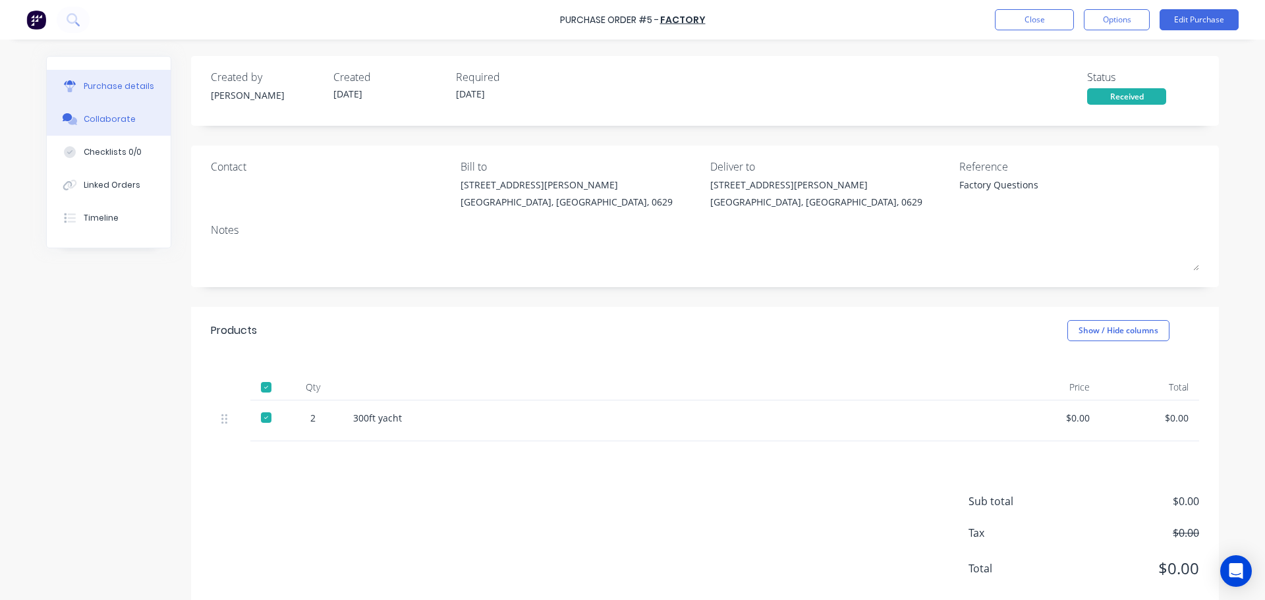
click at [100, 124] on div "Collaborate" at bounding box center [110, 119] width 52 height 12
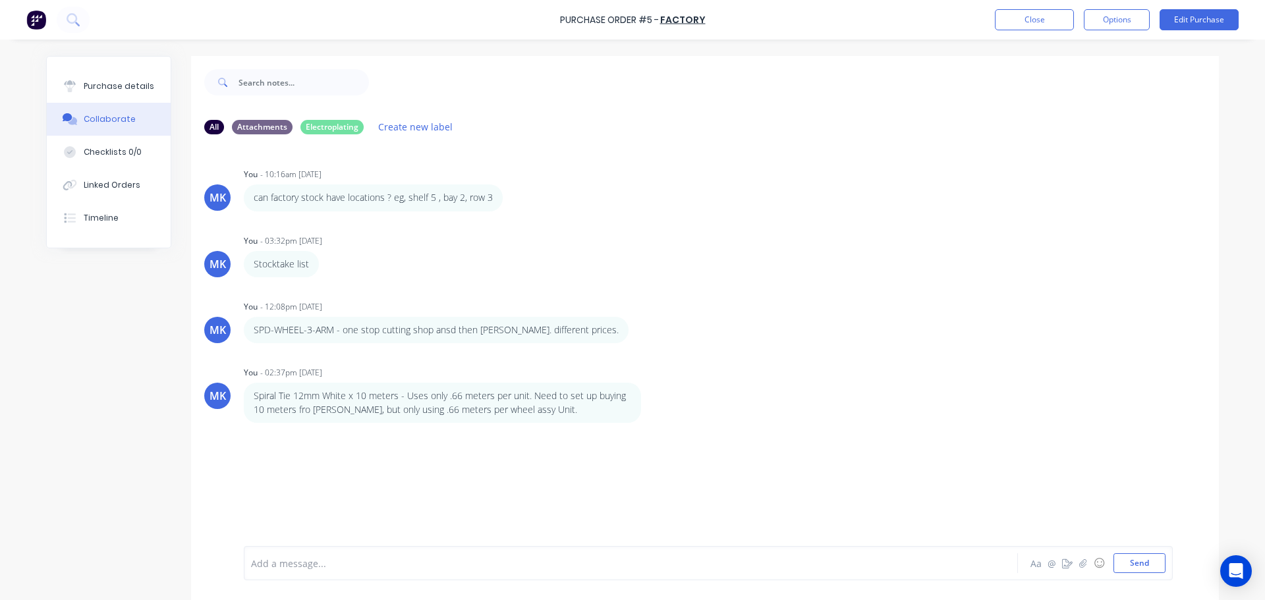
click at [301, 561] on div at bounding box center [594, 564] width 685 height 14
